Goal: Transaction & Acquisition: Purchase product/service

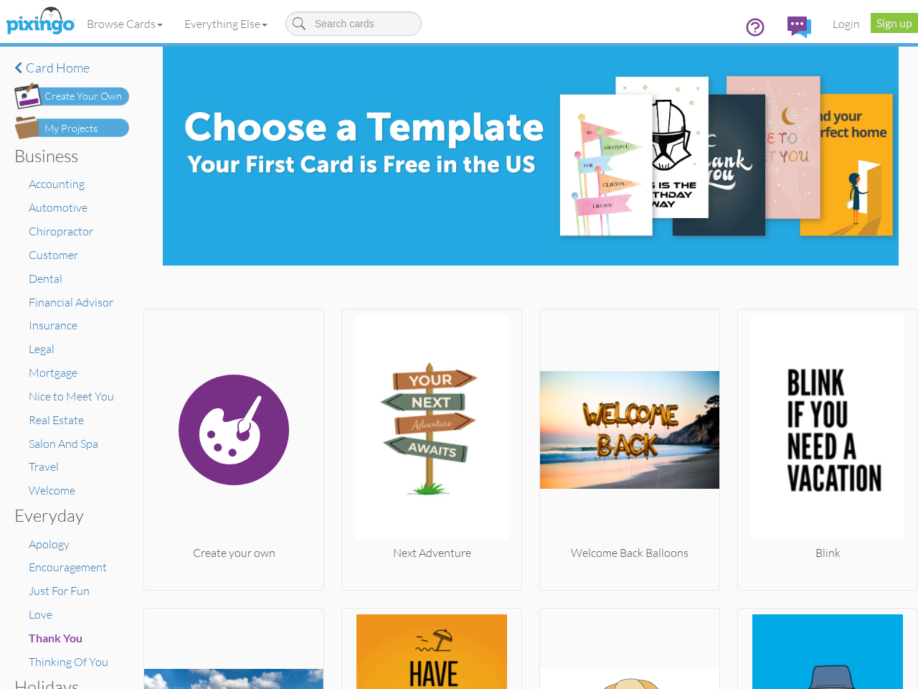
click at [459, 344] on img at bounding box center [431, 430] width 179 height 230
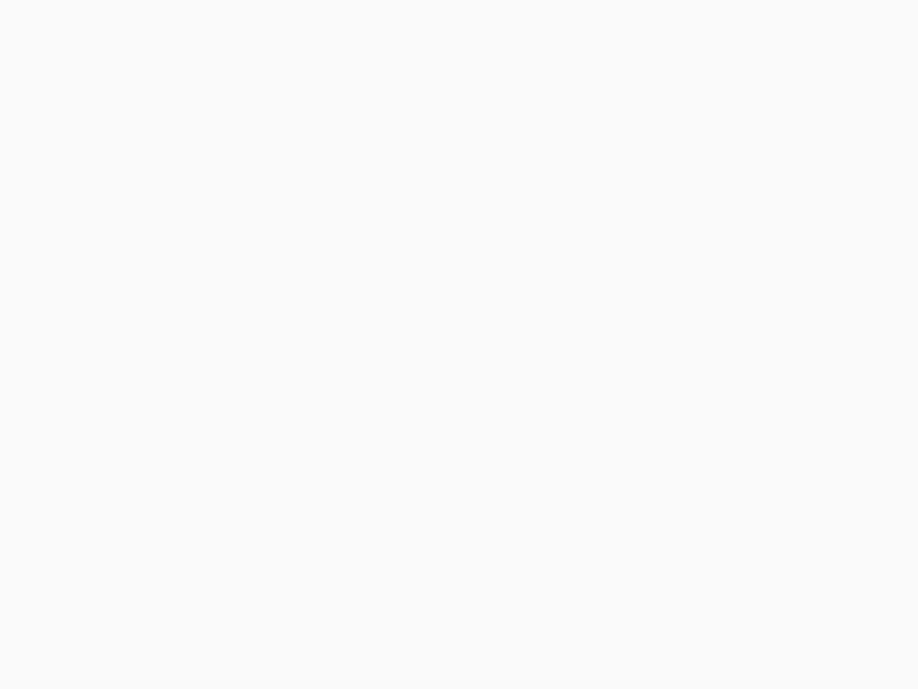
click at [126, 24] on body at bounding box center [459, 344] width 918 height 689
click at [229, 24] on body at bounding box center [459, 344] width 918 height 689
click at [232, 445] on body at bounding box center [459, 344] width 918 height 689
click at [428, 445] on body at bounding box center [459, 344] width 918 height 689
click at [623, 445] on body at bounding box center [459, 344] width 918 height 689
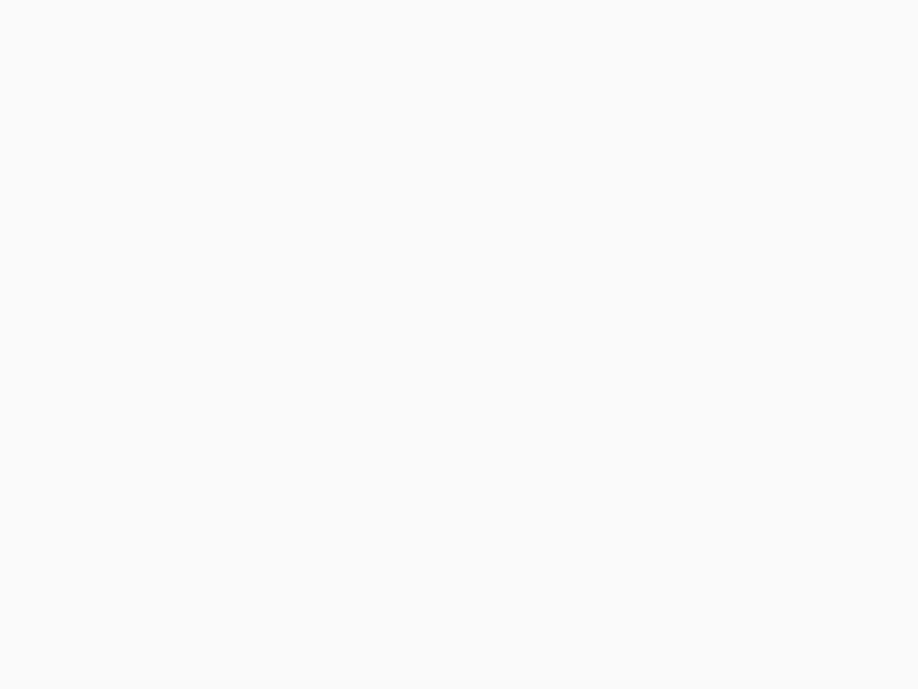
click at [817, 445] on body at bounding box center [459, 344] width 918 height 689
click at [232, 646] on body at bounding box center [459, 344] width 918 height 689
click at [428, 646] on body at bounding box center [459, 344] width 918 height 689
click at [623, 646] on body at bounding box center [459, 344] width 918 height 689
